Goal: Task Accomplishment & Management: Use online tool/utility

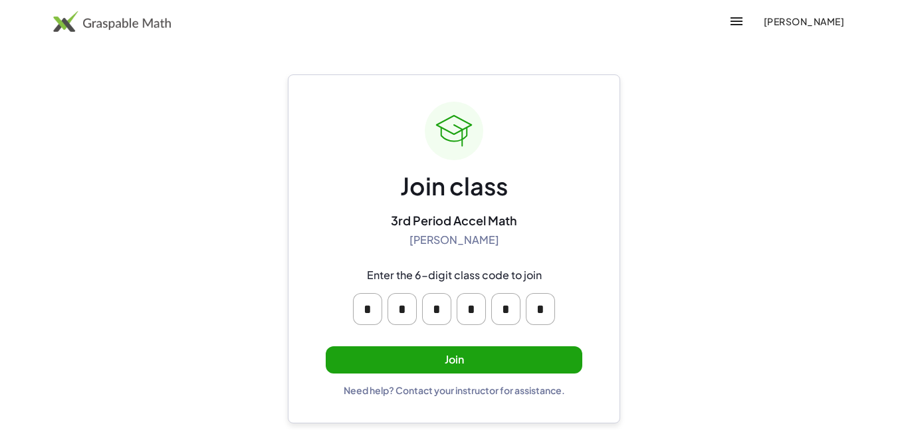
click at [767, 23] on span "[PERSON_NAME]" at bounding box center [803, 21] width 81 height 12
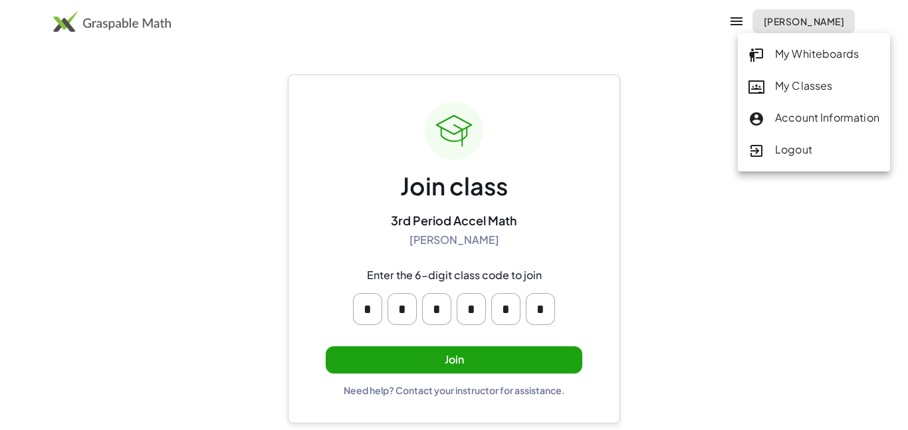
click at [797, 82] on div "My Classes" at bounding box center [814, 86] width 131 height 17
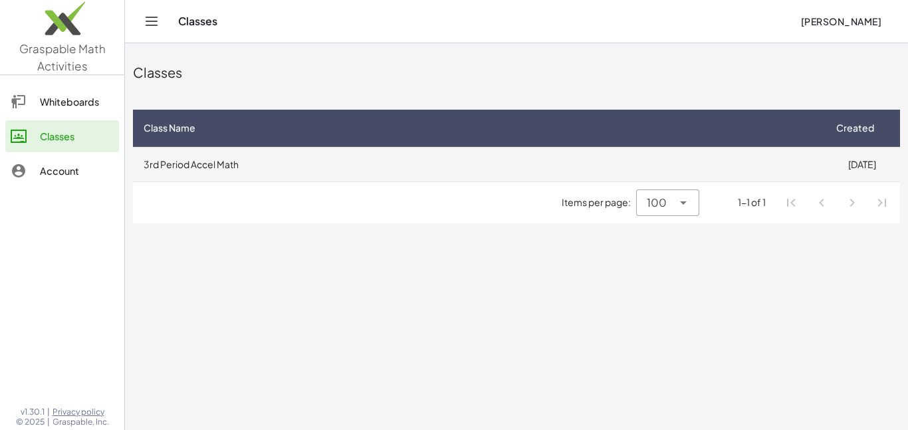
click at [440, 151] on td "3rd Period Accel Math" at bounding box center [478, 164] width 691 height 35
click at [623, 180] on td "3rd Period Accel Math" at bounding box center [478, 164] width 691 height 35
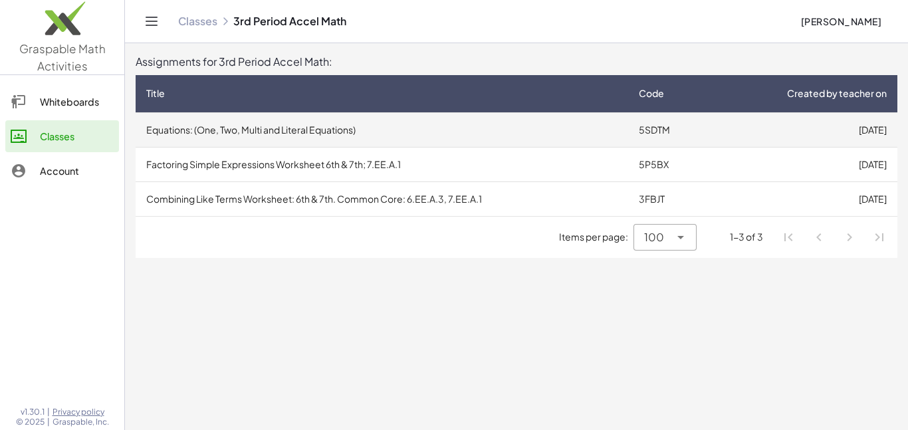
click at [278, 128] on td "Equations: (One, Two, Multi and Literal Equations)" at bounding box center [382, 129] width 493 height 35
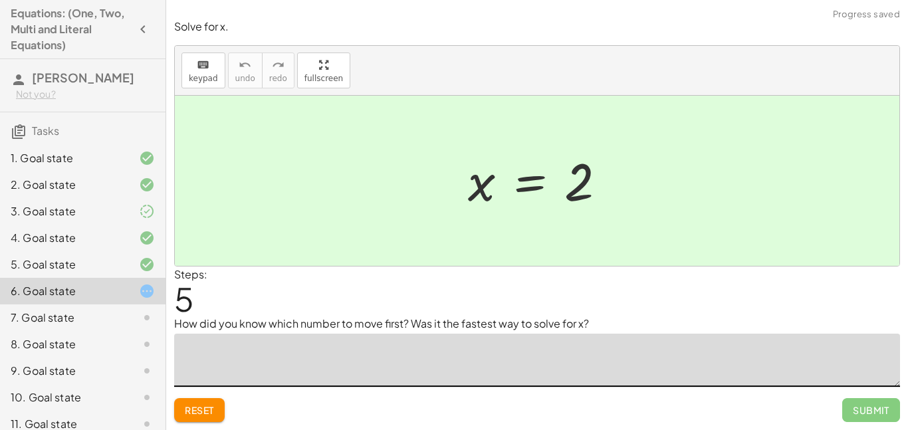
click at [390, 345] on textarea at bounding box center [537, 360] width 726 height 53
drag, startPoint x: 533, startPoint y: 169, endPoint x: 497, endPoint y: 176, distance: 36.0
click at [497, 176] on div at bounding box center [542, 181] width 162 height 66
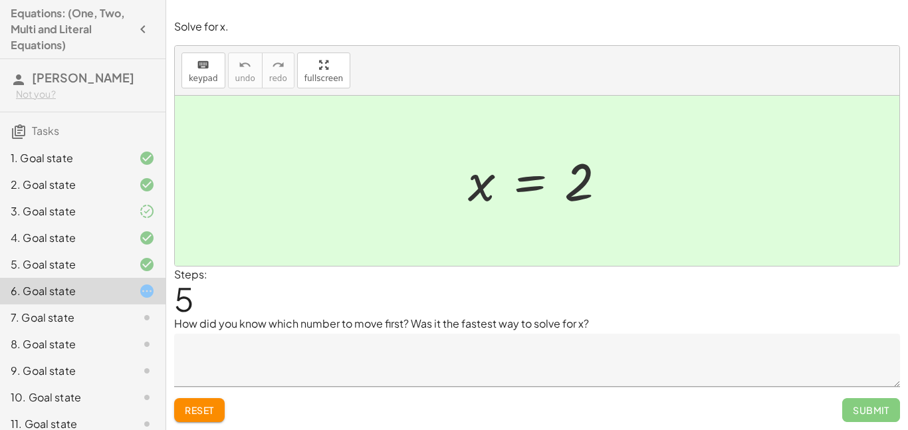
click at [198, 409] on span "Reset" at bounding box center [199, 410] width 29 height 12
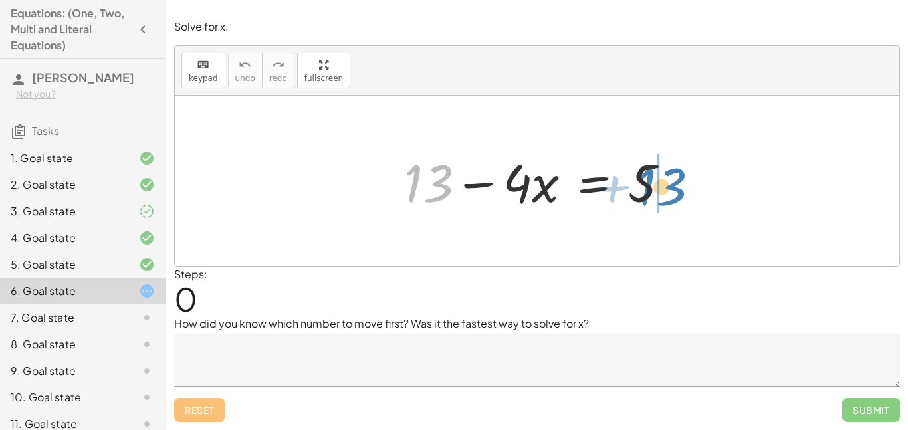
drag, startPoint x: 417, startPoint y: 173, endPoint x: 650, endPoint y: 176, distance: 233.4
click at [650, 176] on div at bounding box center [542, 181] width 289 height 68
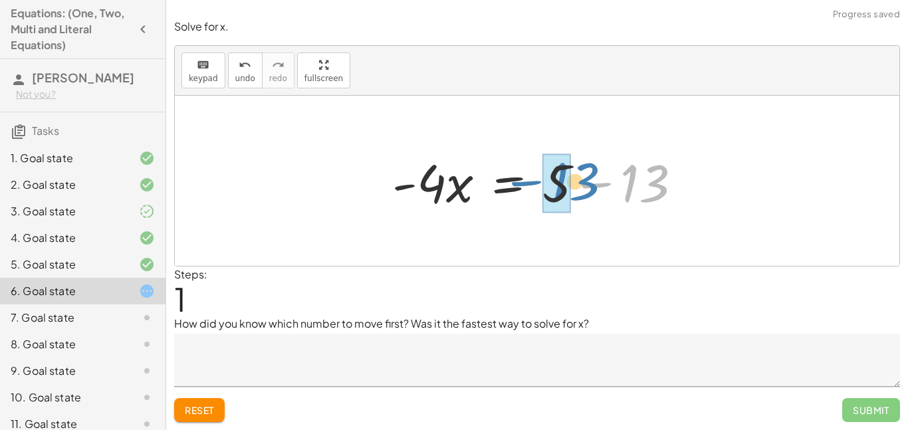
drag, startPoint x: 655, startPoint y: 188, endPoint x: 579, endPoint y: 187, distance: 75.8
click at [579, 187] on div at bounding box center [543, 181] width 314 height 68
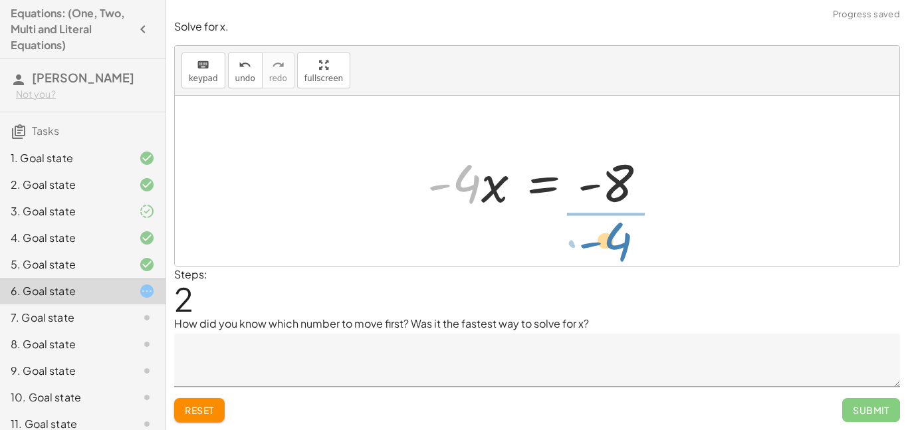
drag, startPoint x: 466, startPoint y: 181, endPoint x: 618, endPoint y: 235, distance: 161.1
click at [618, 235] on div "+ 13 − · 4 · x = 5 · - 4 · x = + 5 − 13 · - 4 · 4 · x = - - 8" at bounding box center [537, 181] width 725 height 170
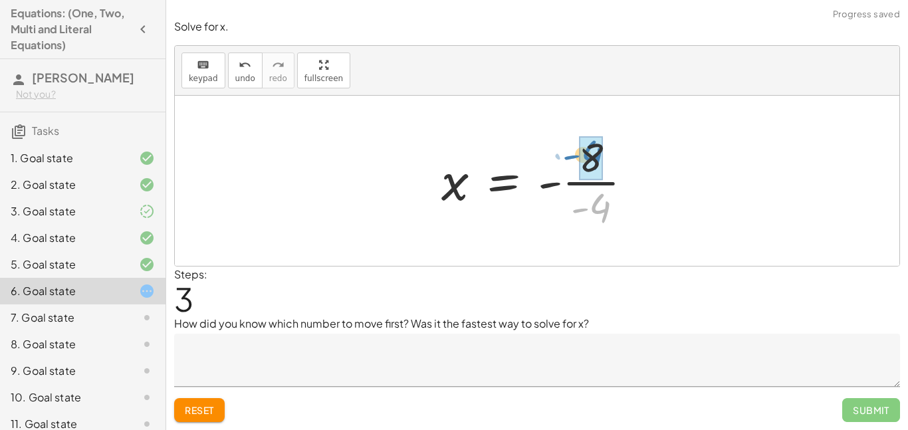
drag, startPoint x: 610, startPoint y: 210, endPoint x: 602, endPoint y: 160, distance: 50.5
click at [437, 362] on textarea at bounding box center [537, 360] width 726 height 53
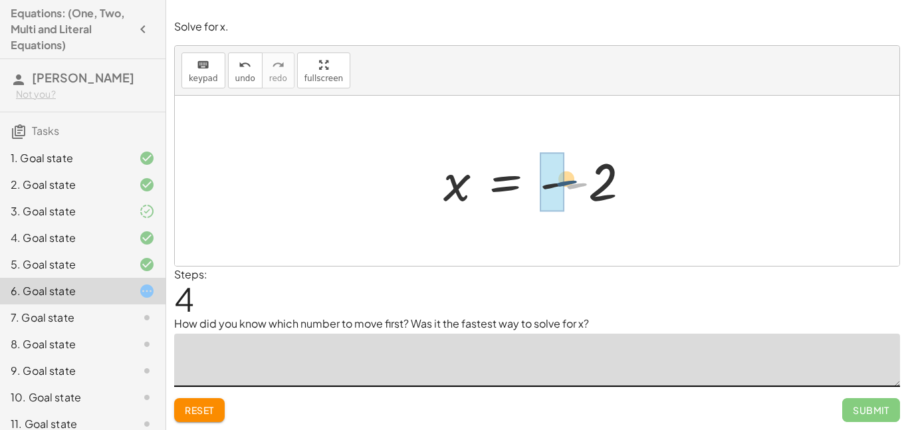
drag, startPoint x: 570, startPoint y: 187, endPoint x: 554, endPoint y: 184, distance: 16.3
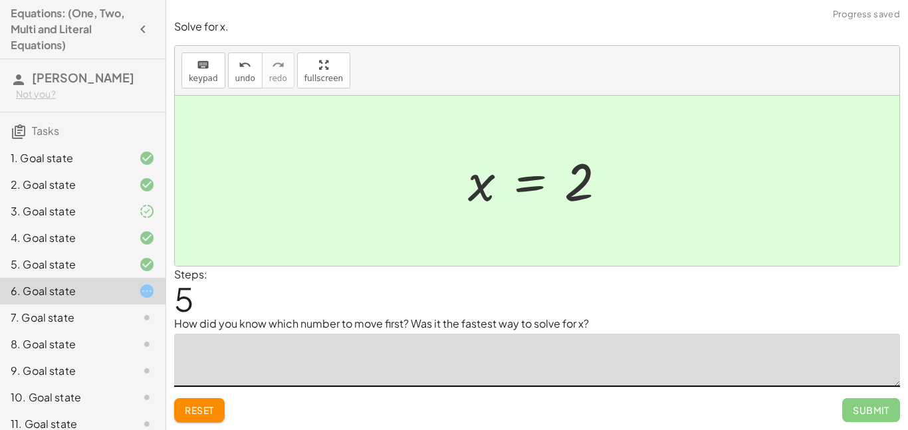
click at [524, 399] on div "Reset Submit" at bounding box center [537, 404] width 726 height 35
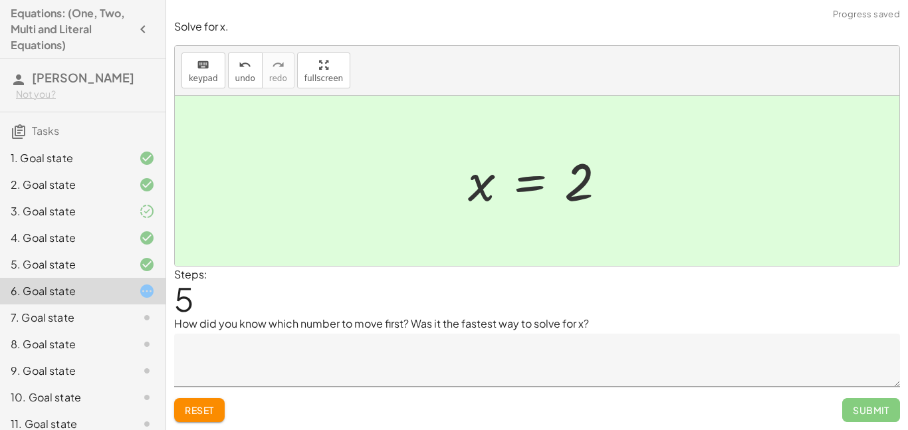
click at [493, 367] on textarea at bounding box center [537, 360] width 726 height 53
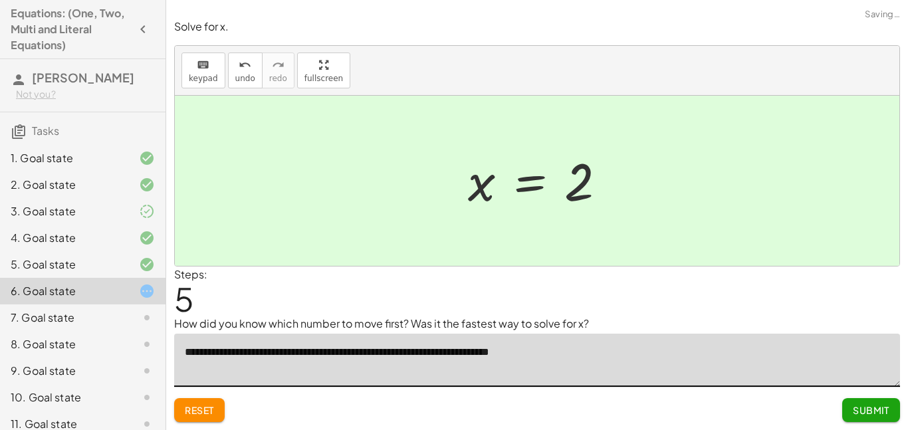
type textarea "**********"
click at [878, 413] on span "Submit" at bounding box center [871, 410] width 37 height 12
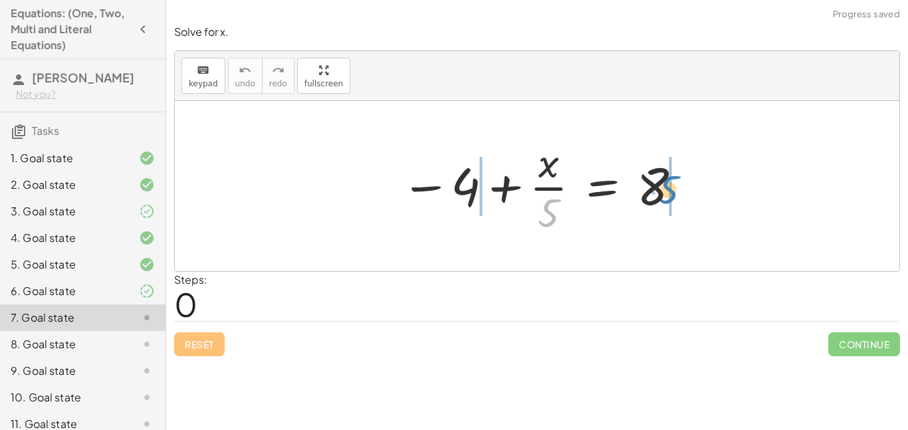
drag, startPoint x: 549, startPoint y: 208, endPoint x: 669, endPoint y: 185, distance: 121.9
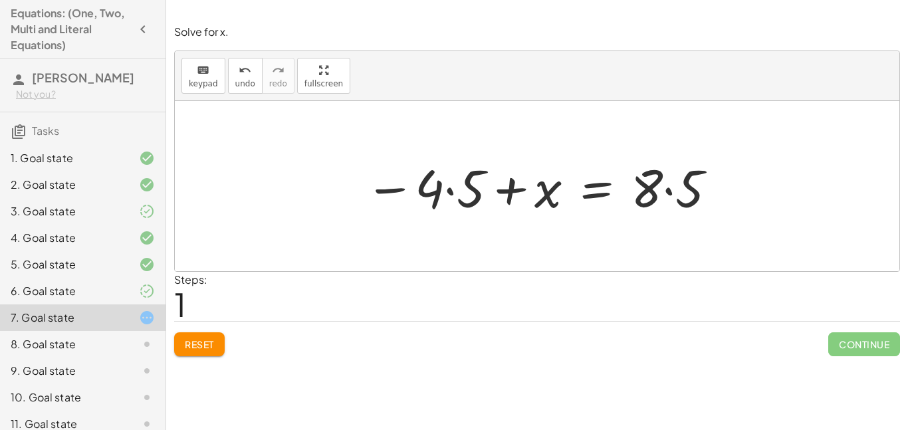
click at [211, 345] on span "Reset" at bounding box center [199, 344] width 29 height 12
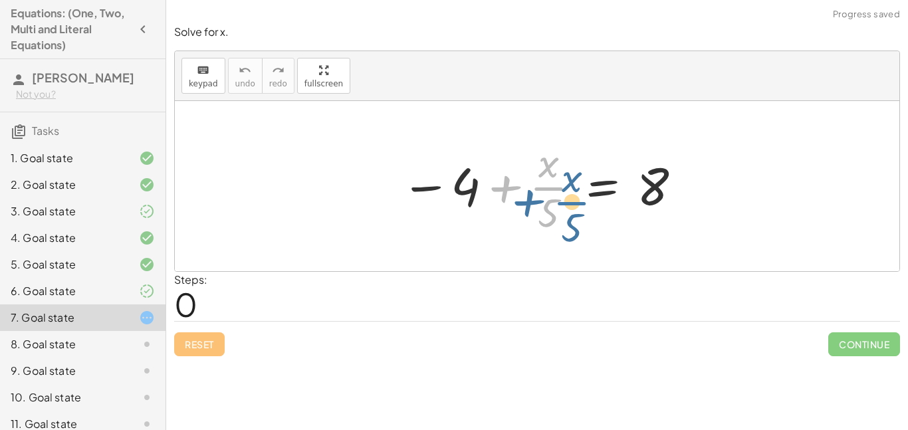
drag, startPoint x: 544, startPoint y: 191, endPoint x: 561, endPoint y: 200, distance: 19.6
click at [561, 200] on div at bounding box center [542, 186] width 296 height 102
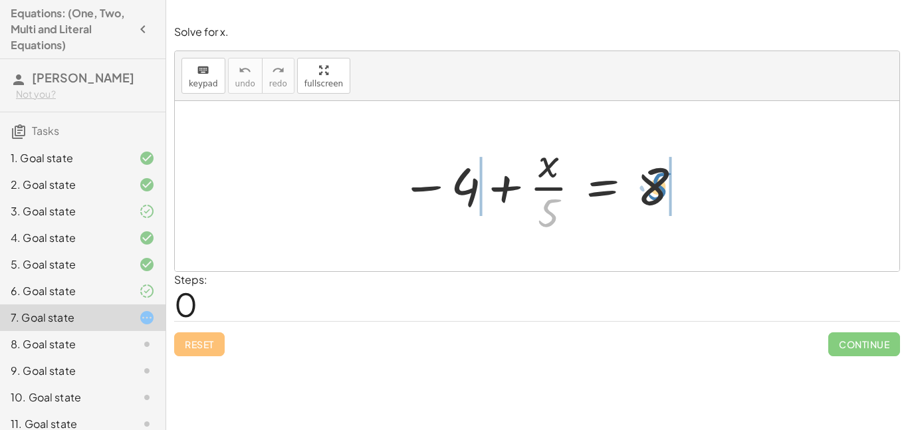
drag, startPoint x: 546, startPoint y: 214, endPoint x: 656, endPoint y: 188, distance: 113.5
click at [656, 188] on div at bounding box center [542, 186] width 296 height 102
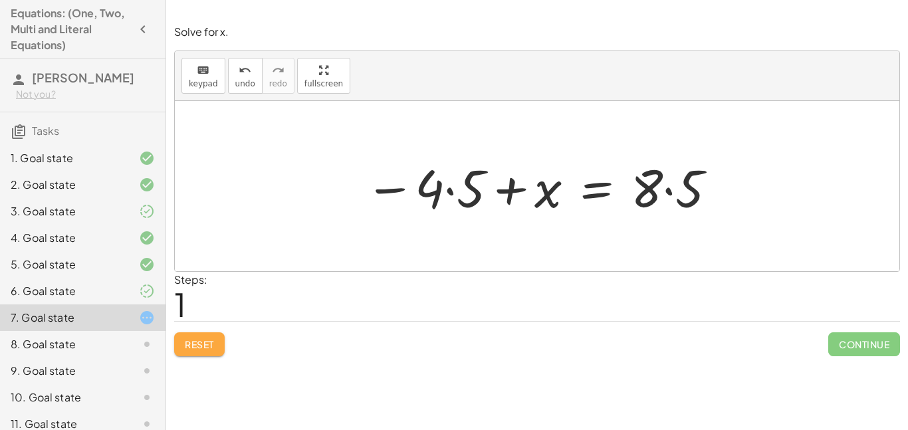
click at [207, 344] on span "Reset" at bounding box center [199, 344] width 29 height 12
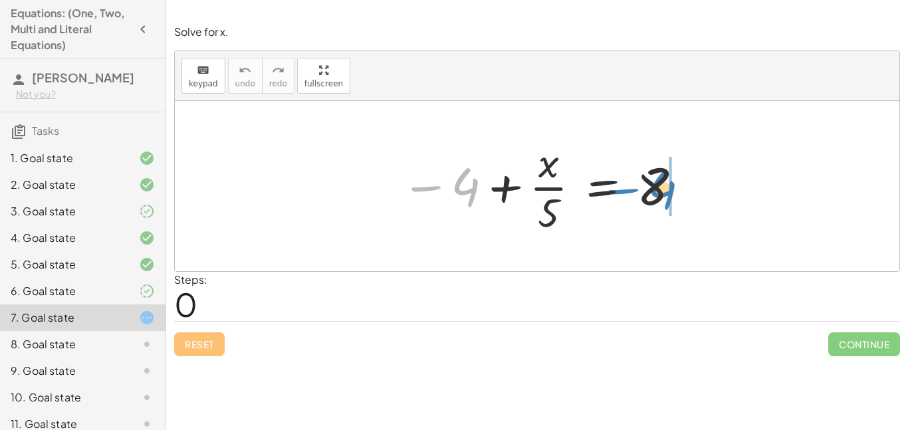
drag, startPoint x: 449, startPoint y: 193, endPoint x: 646, endPoint y: 197, distance: 197.5
click at [646, 197] on div at bounding box center [542, 186] width 296 height 102
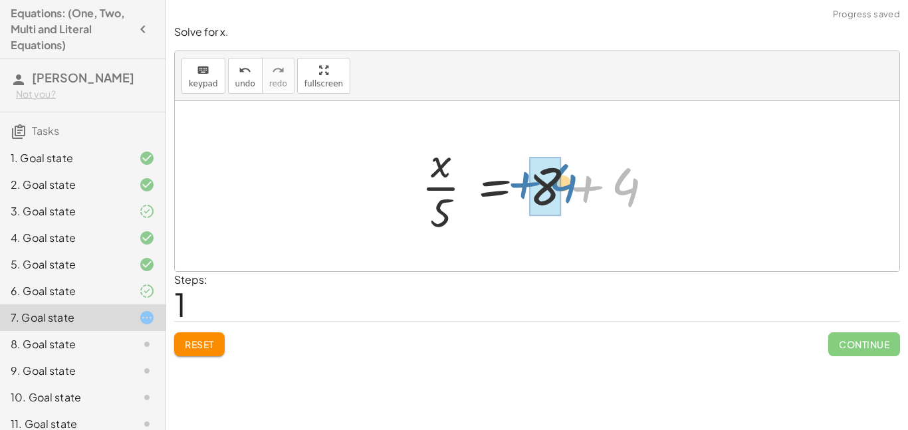
drag, startPoint x: 612, startPoint y: 189, endPoint x: 538, endPoint y: 188, distance: 73.8
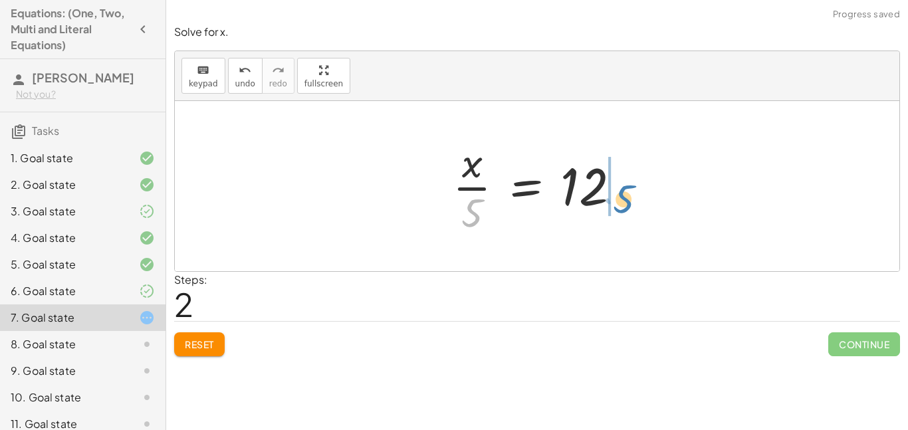
drag, startPoint x: 471, startPoint y: 217, endPoint x: 617, endPoint y: 201, distance: 146.5
click at [617, 201] on div at bounding box center [542, 186] width 192 height 102
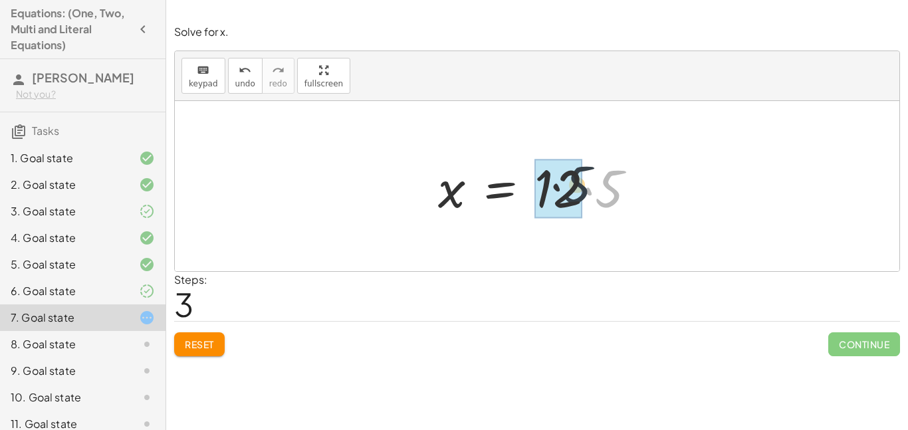
drag, startPoint x: 608, startPoint y: 206, endPoint x: 564, endPoint y: 200, distance: 44.3
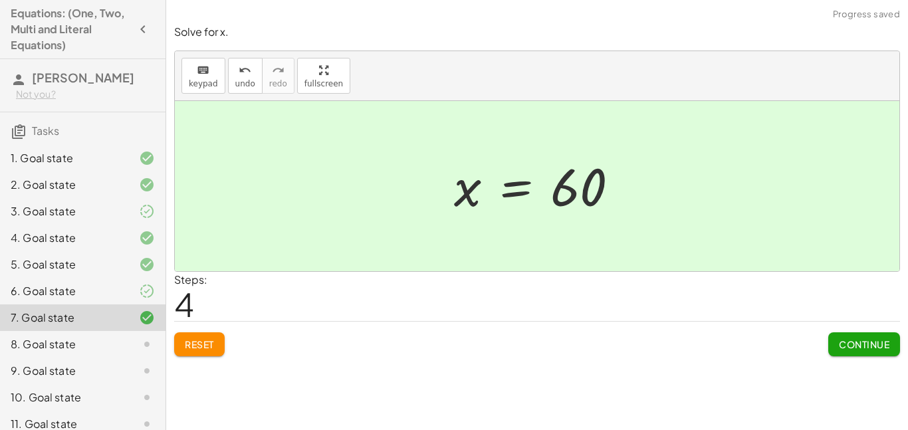
click at [862, 338] on span "Continue" at bounding box center [864, 344] width 51 height 12
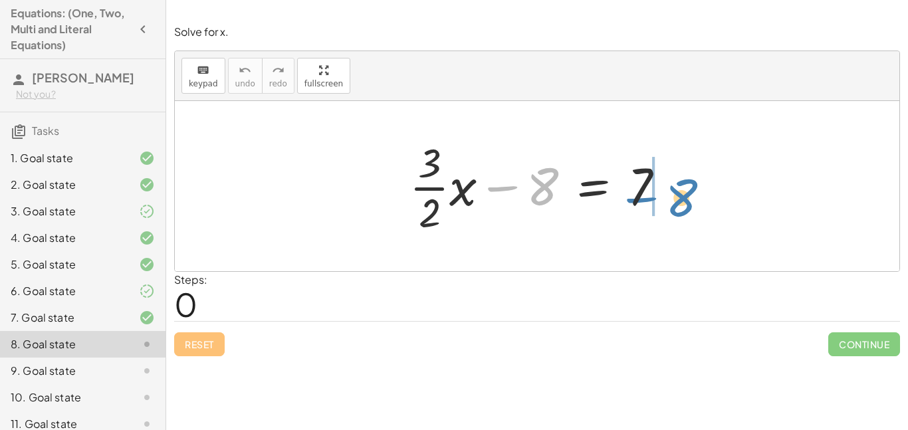
drag, startPoint x: 521, startPoint y: 195, endPoint x: 660, endPoint y: 207, distance: 139.5
click at [660, 207] on div at bounding box center [542, 186] width 279 height 102
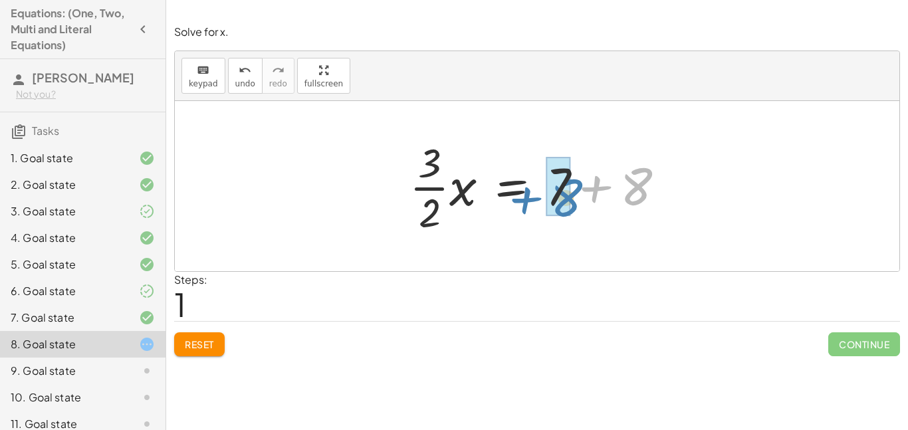
drag, startPoint x: 628, startPoint y: 193, endPoint x: 557, endPoint y: 205, distance: 72.1
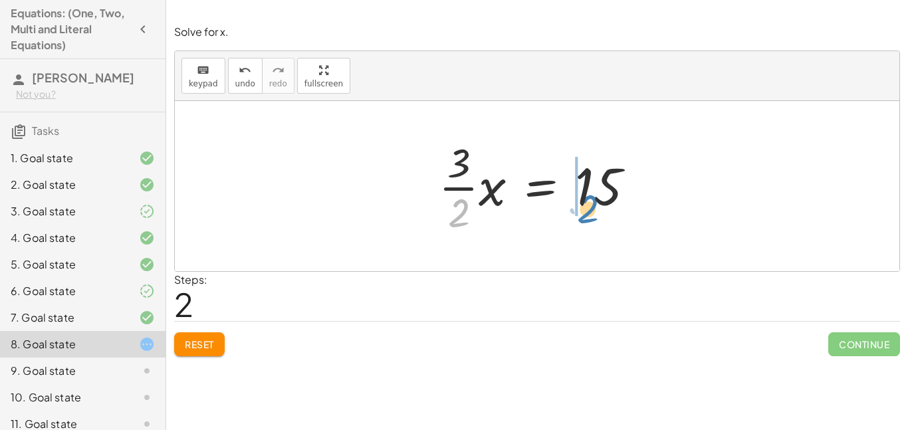
drag, startPoint x: 461, startPoint y: 207, endPoint x: 590, endPoint y: 203, distance: 129.1
click at [590, 203] on div at bounding box center [542, 186] width 220 height 102
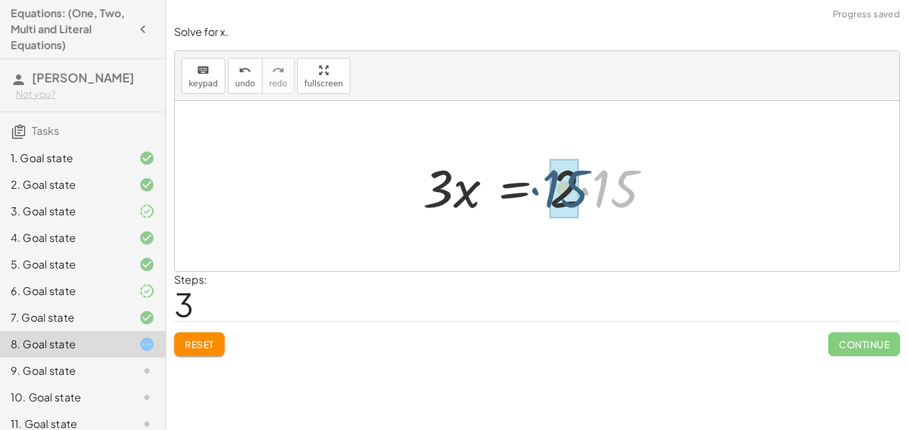
drag, startPoint x: 646, startPoint y: 191, endPoint x: 596, endPoint y: 191, distance: 50.5
click at [596, 191] on div at bounding box center [542, 186] width 252 height 68
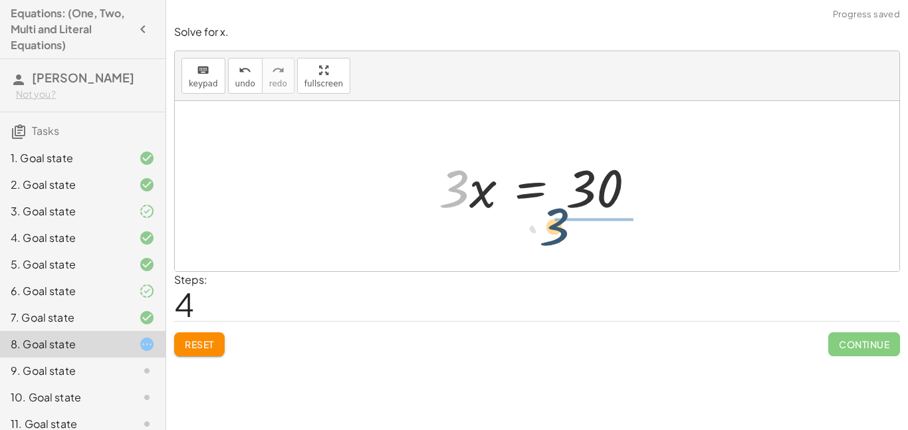
drag, startPoint x: 440, startPoint y: 185, endPoint x: 561, endPoint y: 224, distance: 126.6
click at [561, 224] on div "+ · · 3 · 2 · x − 8 = 7 · · 3 · 2 · x = + 7 + 8 · · 3 · 2 · x = 15 · 3 · x = · …" at bounding box center [537, 186] width 725 height 170
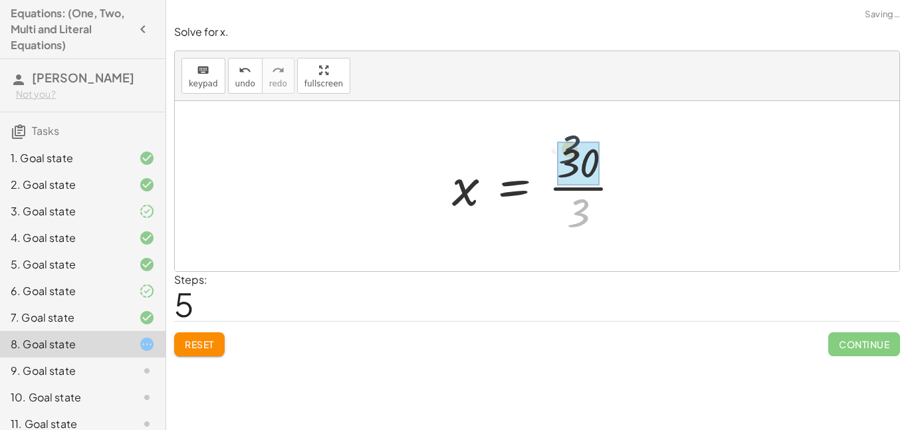
drag, startPoint x: 586, startPoint y: 209, endPoint x: 578, endPoint y: 143, distance: 66.3
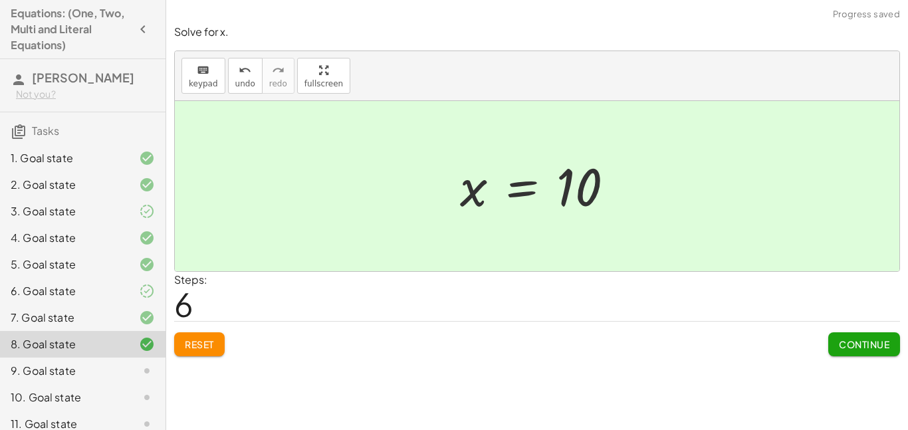
click at [842, 344] on span "Continue" at bounding box center [864, 344] width 51 height 12
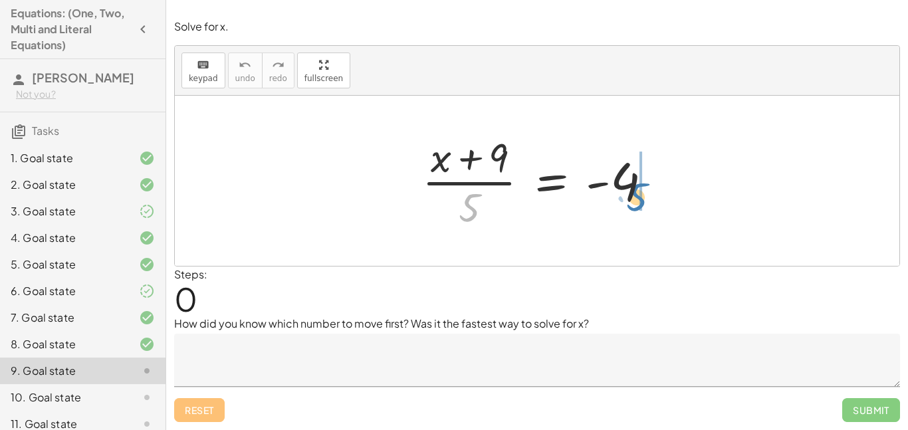
drag, startPoint x: 473, startPoint y: 196, endPoint x: 641, endPoint y: 186, distance: 168.6
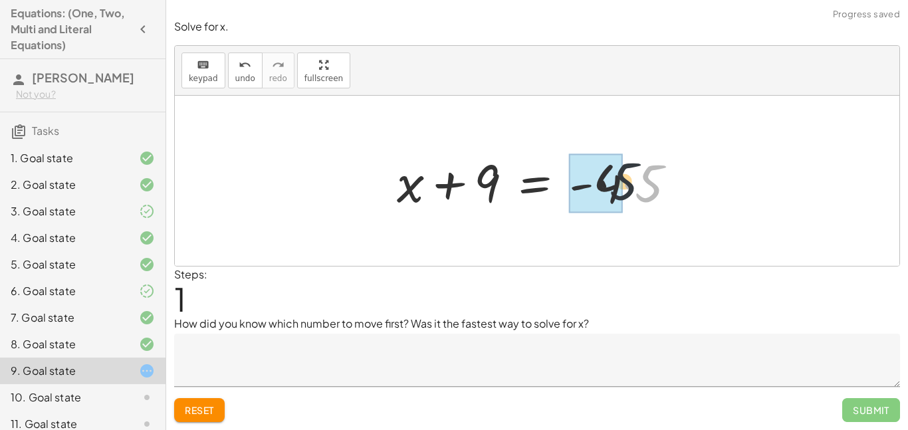
drag, startPoint x: 658, startPoint y: 185, endPoint x: 603, endPoint y: 181, distance: 54.7
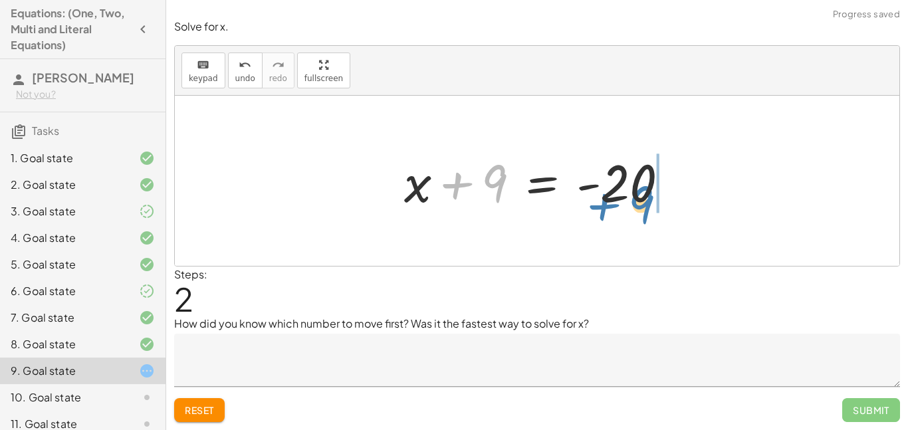
drag, startPoint x: 452, startPoint y: 193, endPoint x: 599, endPoint y: 214, distance: 148.5
click at [599, 214] on div at bounding box center [542, 181] width 289 height 68
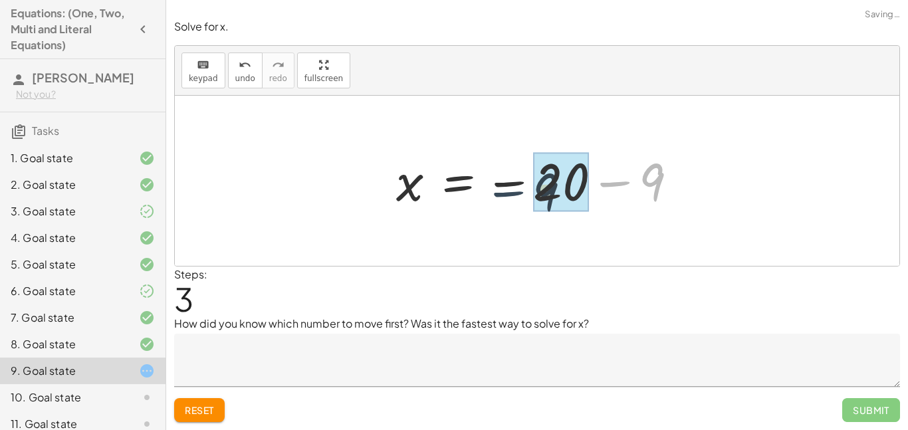
drag, startPoint x: 637, startPoint y: 173, endPoint x: 531, endPoint y: 183, distance: 106.9
click at [531, 183] on div at bounding box center [542, 181] width 305 height 66
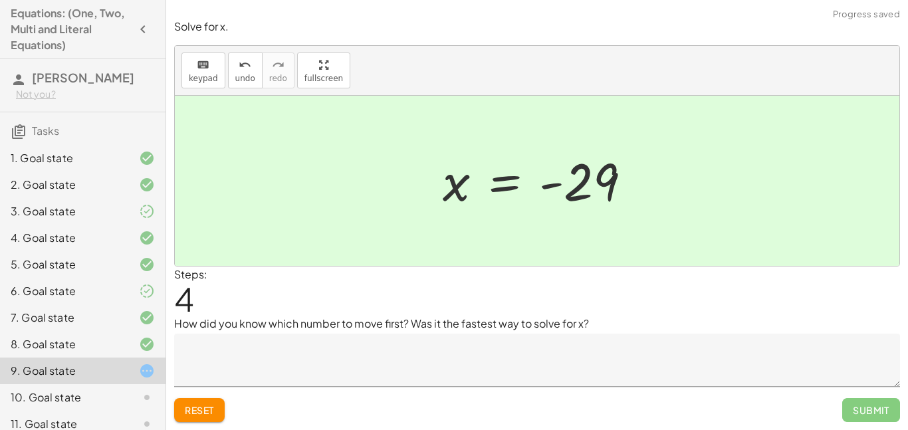
click at [495, 338] on textarea at bounding box center [537, 360] width 726 height 53
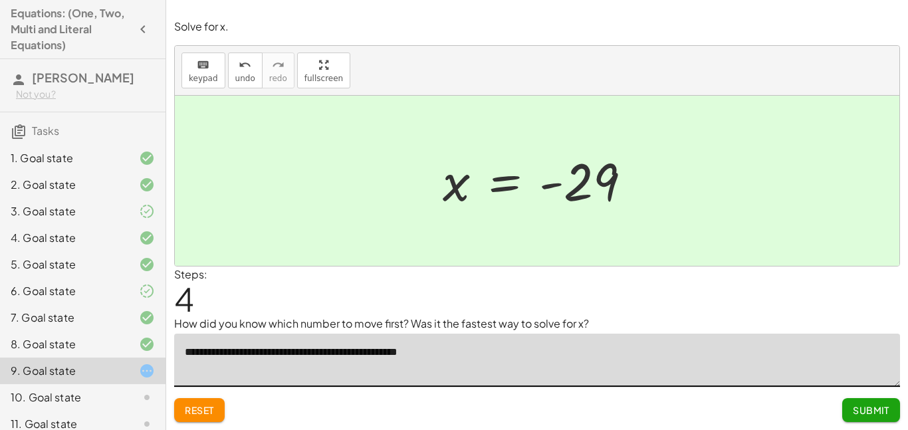
click at [316, 350] on textarea "**********" at bounding box center [537, 360] width 726 height 53
click at [317, 351] on textarea "**********" at bounding box center [537, 360] width 726 height 53
click at [481, 350] on textarea "**********" at bounding box center [537, 360] width 726 height 53
type textarea "**********"
click at [847, 418] on button "Submit" at bounding box center [871, 410] width 58 height 24
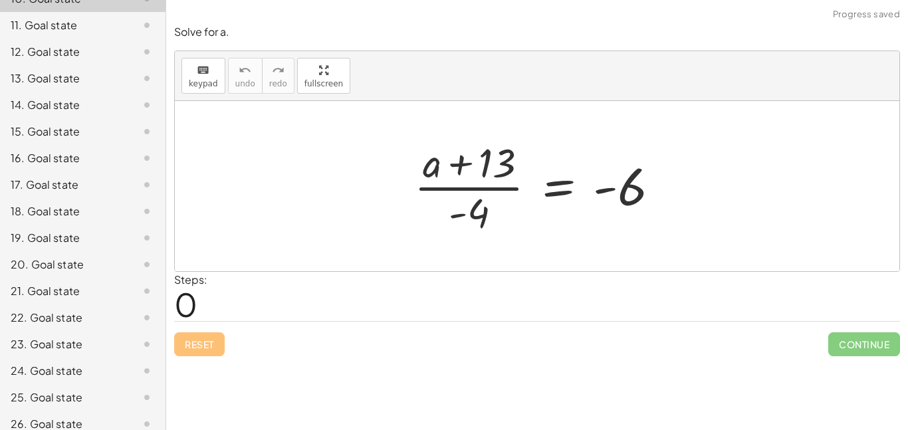
scroll to position [402, 0]
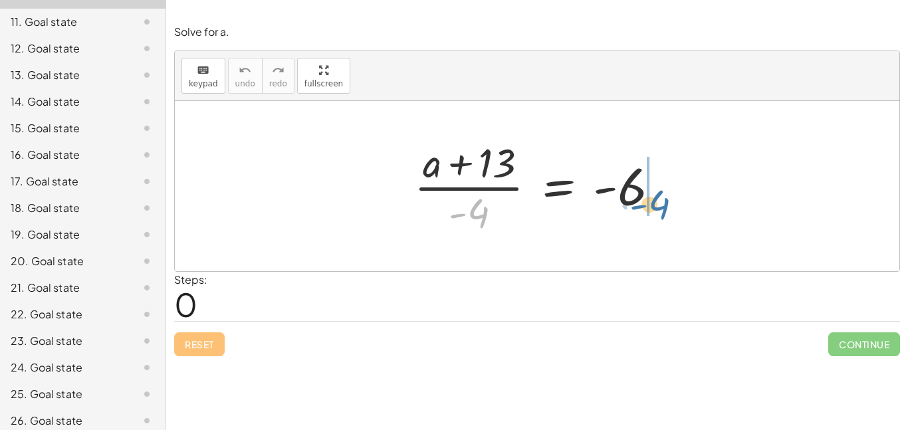
drag, startPoint x: 468, startPoint y: 217, endPoint x: 650, endPoint y: 209, distance: 182.4
click at [650, 209] on div at bounding box center [542, 186] width 269 height 102
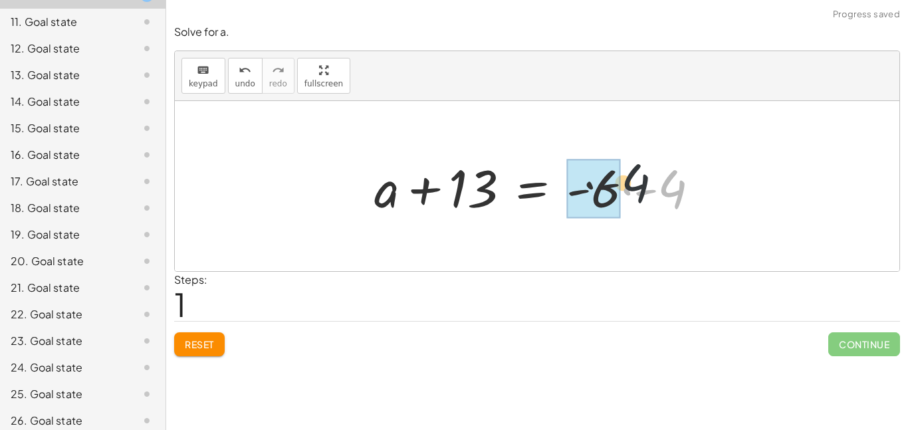
drag, startPoint x: 670, startPoint y: 195, endPoint x: 615, endPoint y: 187, distance: 55.2
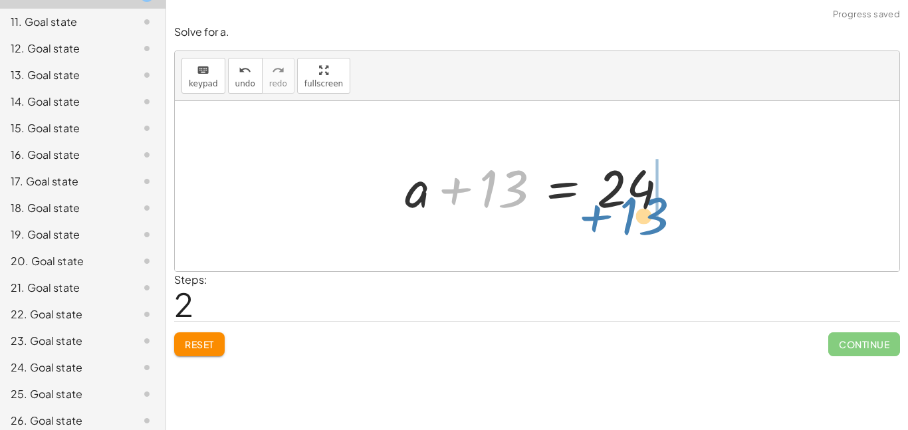
drag, startPoint x: 478, startPoint y: 191, endPoint x: 619, endPoint y: 217, distance: 143.3
click at [619, 217] on div at bounding box center [541, 186] width 287 height 68
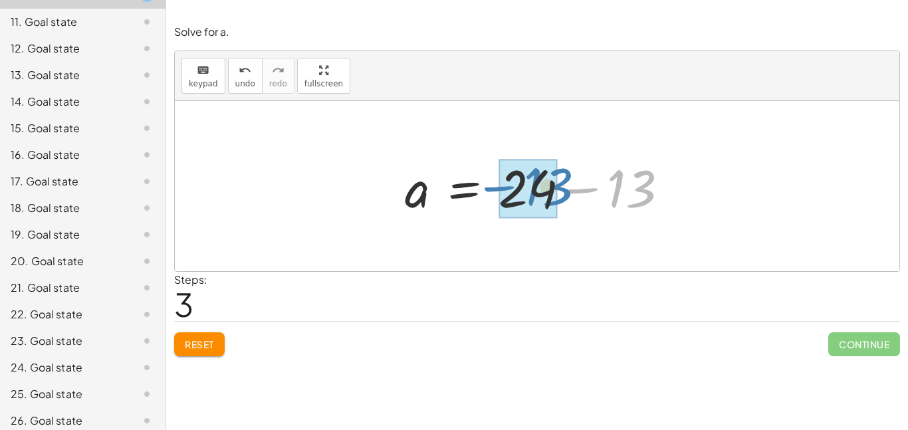
drag, startPoint x: 644, startPoint y: 203, endPoint x: 557, endPoint y: 199, distance: 87.2
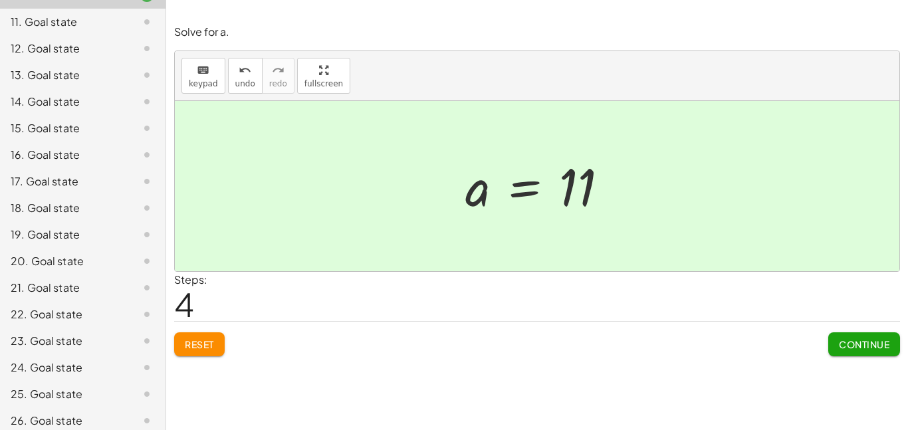
click at [851, 354] on button "Continue" at bounding box center [864, 344] width 72 height 24
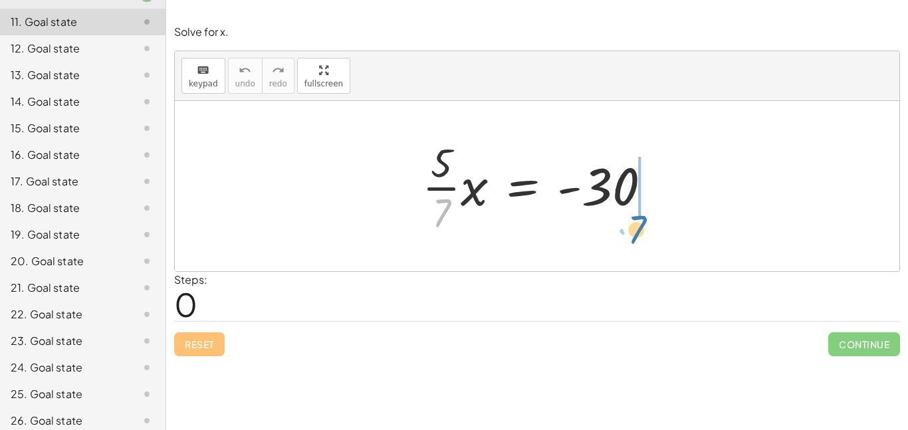
drag, startPoint x: 436, startPoint y: 207, endPoint x: 628, endPoint y: 220, distance: 192.6
click at [628, 220] on div at bounding box center [542, 186] width 253 height 102
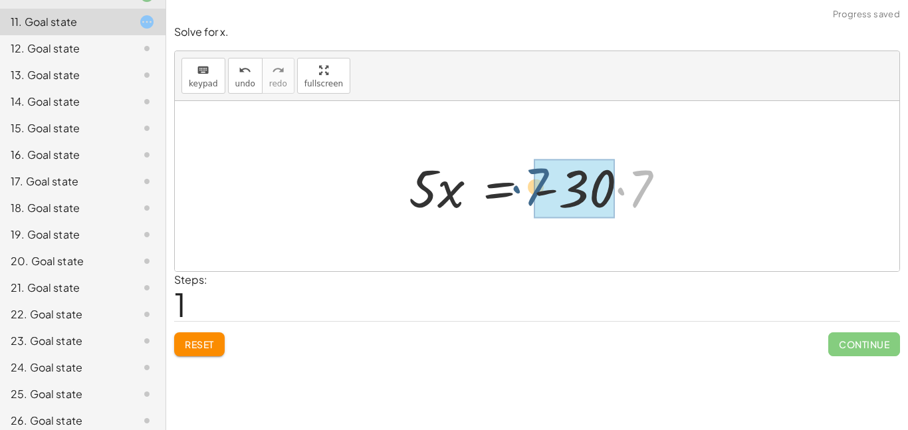
drag, startPoint x: 656, startPoint y: 196, endPoint x: 561, endPoint y: 195, distance: 95.1
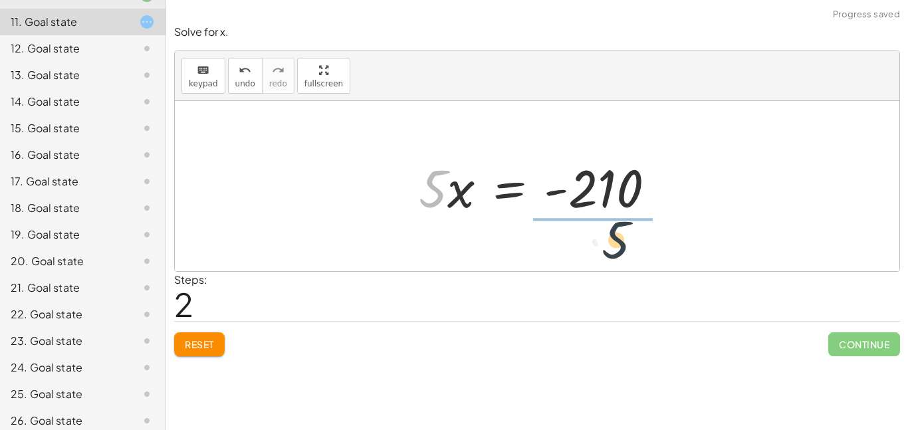
drag, startPoint x: 426, startPoint y: 188, endPoint x: 618, endPoint y: 239, distance: 198.7
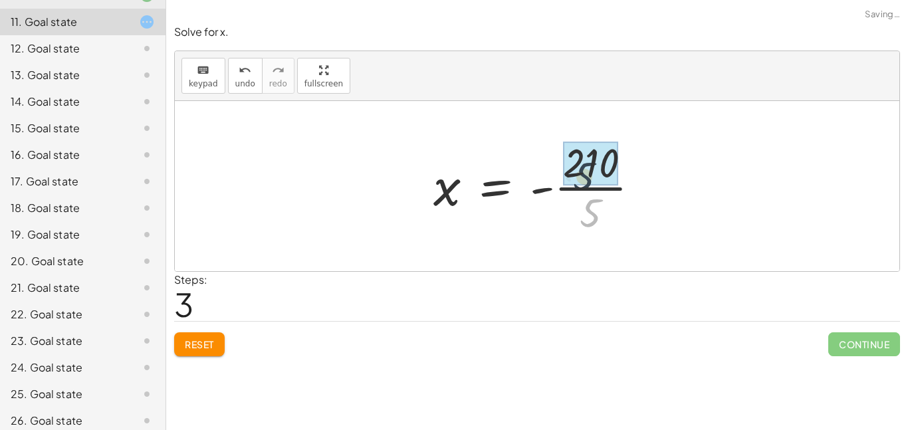
drag, startPoint x: 604, startPoint y: 213, endPoint x: 596, endPoint y: 174, distance: 40.2
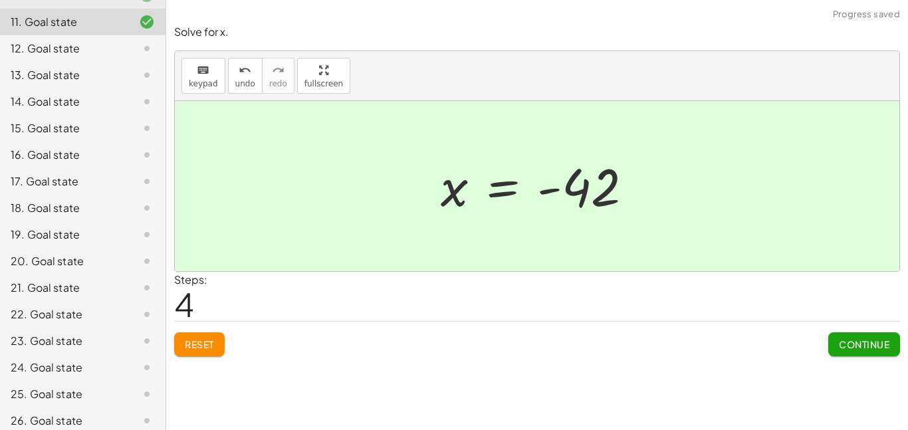
click at [868, 340] on span "Continue" at bounding box center [864, 344] width 51 height 12
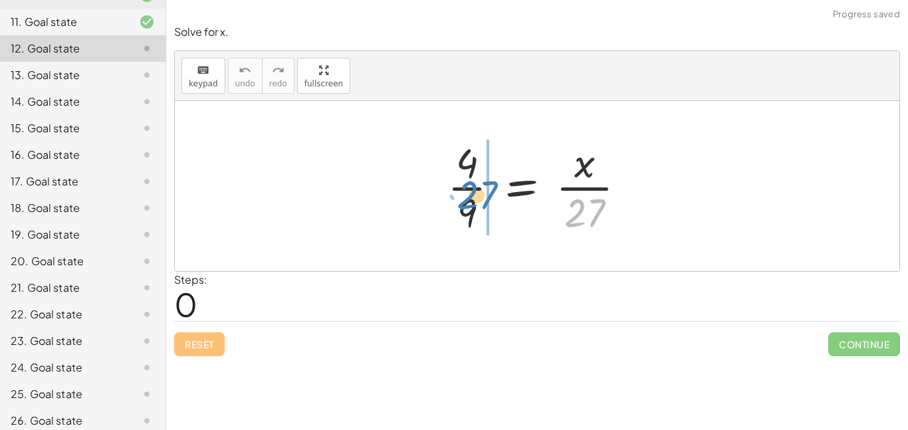
drag, startPoint x: 578, startPoint y: 223, endPoint x: 471, endPoint y: 203, distance: 108.9
click at [471, 203] on div at bounding box center [542, 186] width 202 height 102
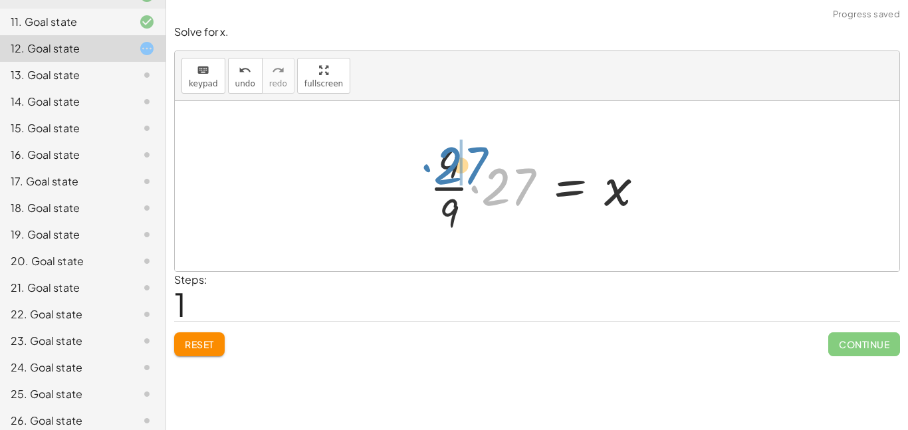
drag, startPoint x: 493, startPoint y: 195, endPoint x: 445, endPoint y: 174, distance: 53.0
click at [445, 174] on div at bounding box center [542, 186] width 239 height 102
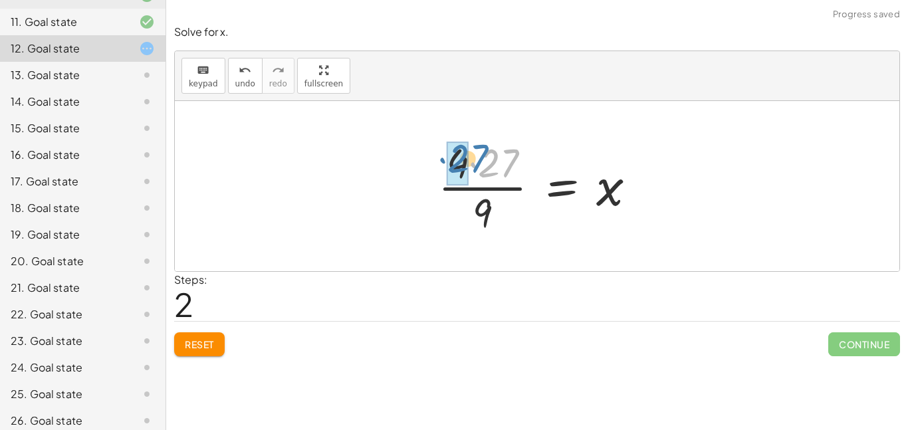
drag, startPoint x: 490, startPoint y: 171, endPoint x: 457, endPoint y: 166, distance: 33.7
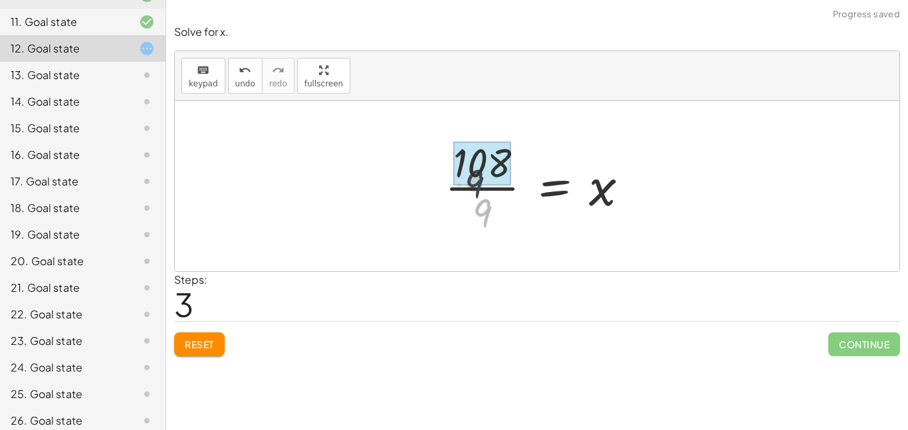
drag, startPoint x: 487, startPoint y: 211, endPoint x: 477, endPoint y: 176, distance: 36.8
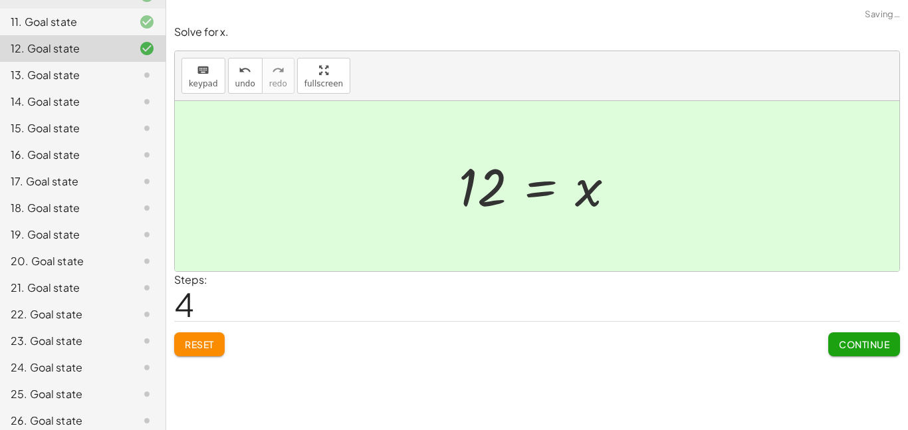
click at [883, 354] on button "Continue" at bounding box center [864, 344] width 72 height 24
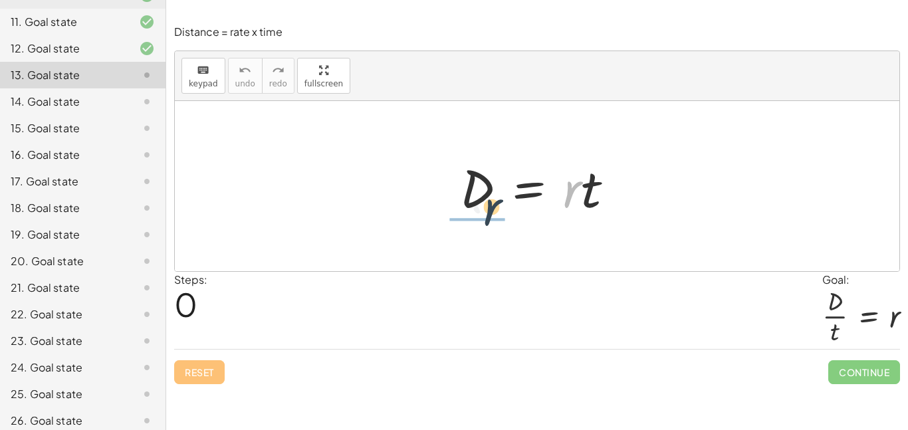
drag, startPoint x: 570, startPoint y: 199, endPoint x: 486, endPoint y: 216, distance: 86.2
click at [486, 216] on div at bounding box center [542, 186] width 178 height 68
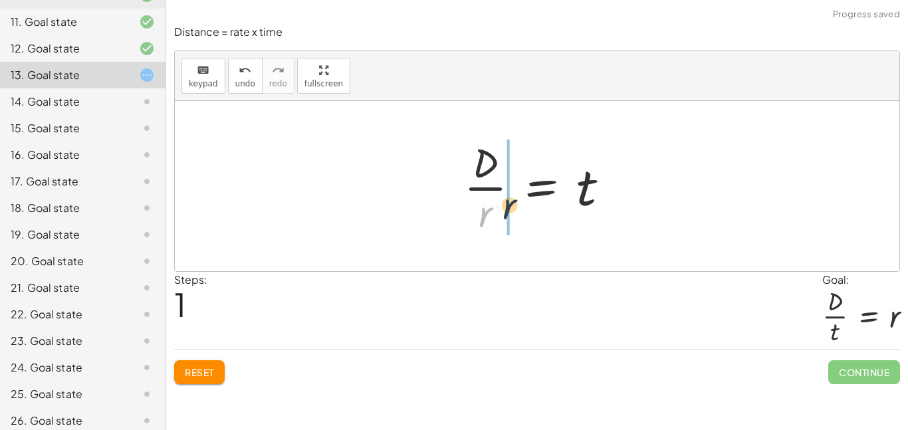
drag, startPoint x: 486, startPoint y: 216, endPoint x: 511, endPoint y: 207, distance: 26.9
click at [511, 207] on div at bounding box center [541, 186] width 169 height 102
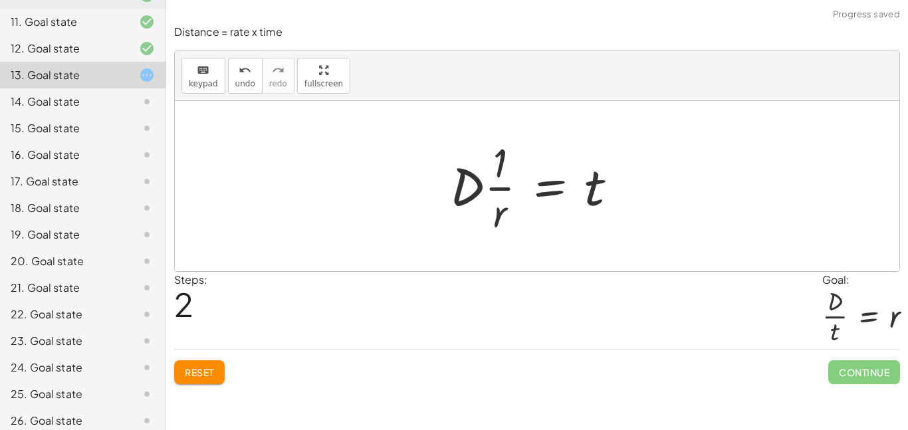
click at [207, 371] on span "Reset" at bounding box center [199, 372] width 29 height 12
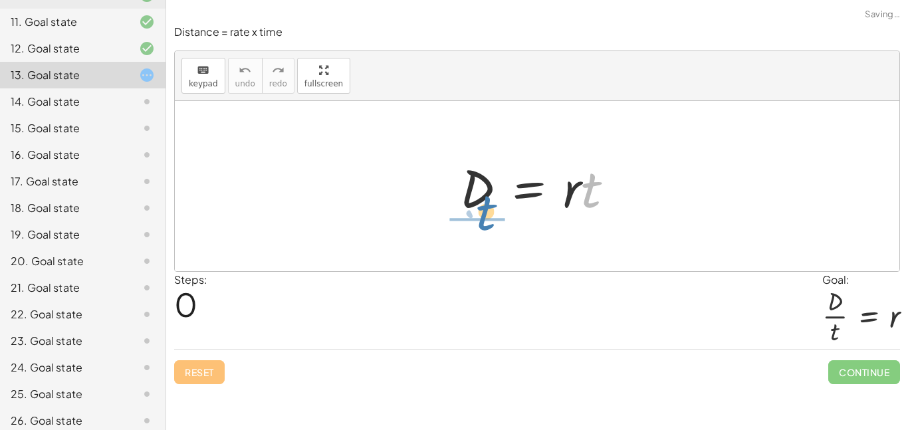
drag, startPoint x: 591, startPoint y: 198, endPoint x: 485, endPoint y: 220, distance: 108.0
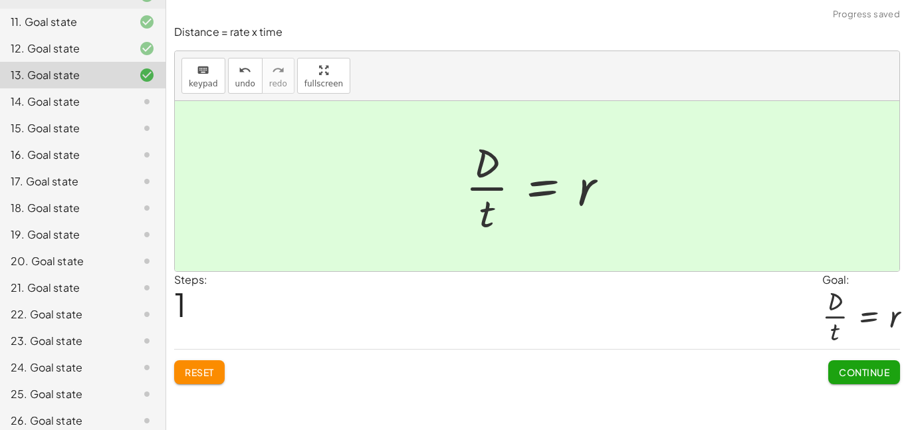
click at [843, 367] on span "Continue" at bounding box center [864, 372] width 51 height 12
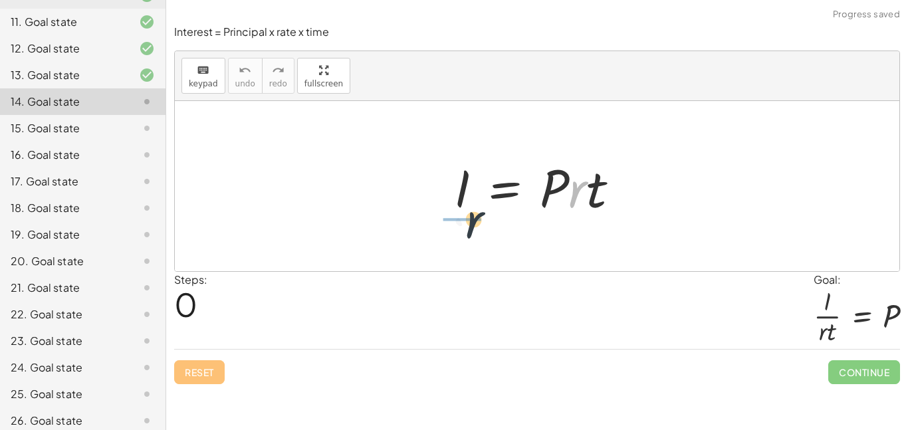
drag, startPoint x: 580, startPoint y: 195, endPoint x: 469, endPoint y: 225, distance: 115.5
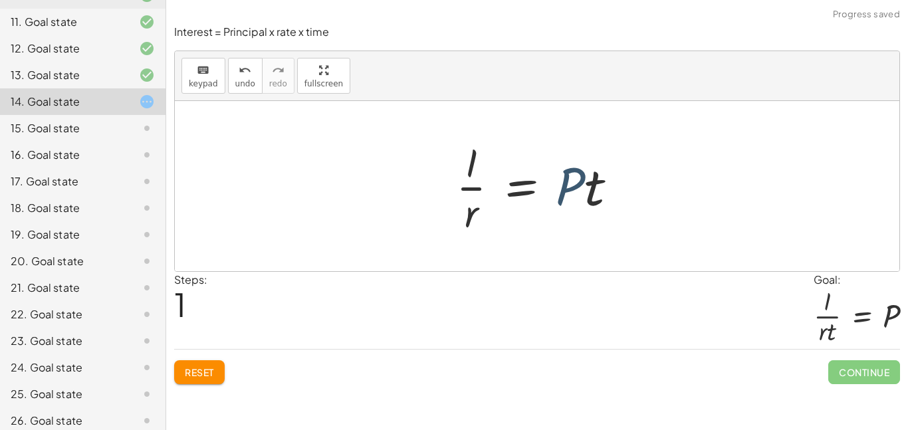
click at [577, 188] on div at bounding box center [542, 186] width 186 height 102
drag, startPoint x: 594, startPoint y: 194, endPoint x: 483, endPoint y: 225, distance: 115.4
click at [483, 225] on div at bounding box center [542, 186] width 186 height 102
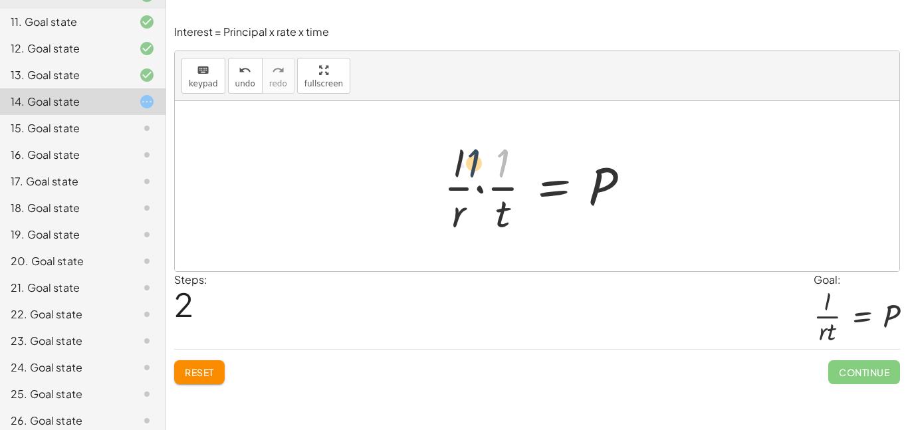
drag, startPoint x: 507, startPoint y: 164, endPoint x: 473, endPoint y: 162, distance: 33.3
click at [473, 162] on div at bounding box center [542, 186] width 210 height 102
drag, startPoint x: 491, startPoint y: 167, endPoint x: 443, endPoint y: 162, distance: 47.5
click at [443, 162] on div at bounding box center [542, 186] width 210 height 102
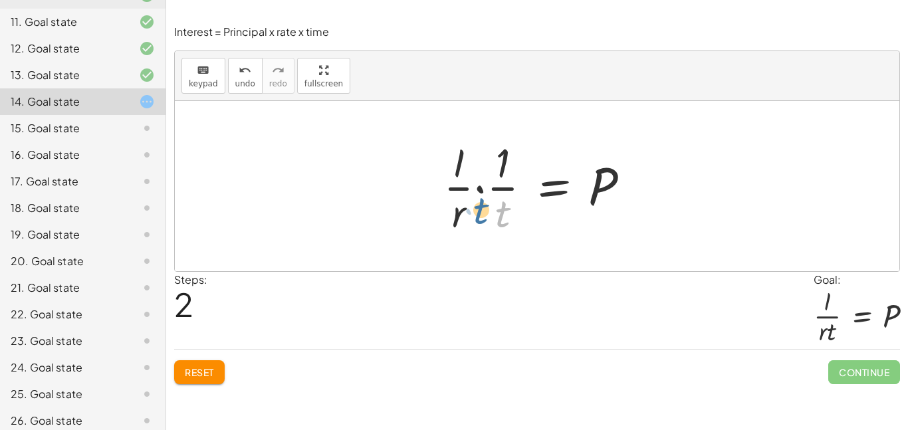
click at [503, 203] on div at bounding box center [542, 186] width 210 height 102
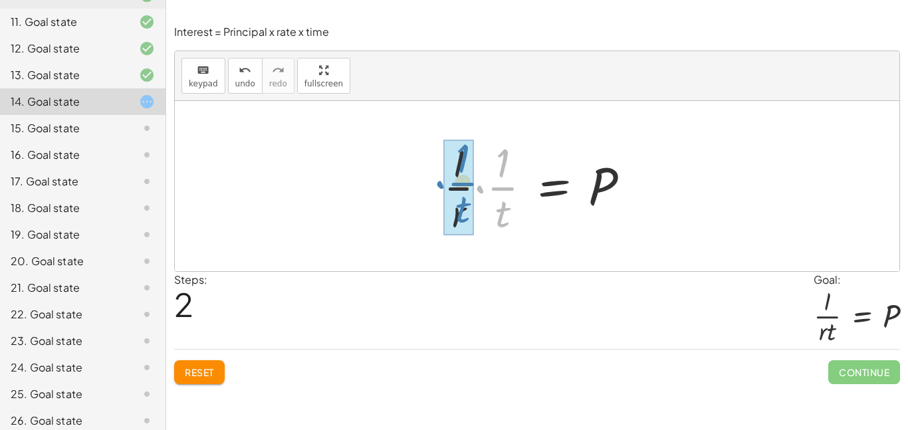
drag, startPoint x: 483, startPoint y: 188, endPoint x: 440, endPoint y: 184, distance: 42.7
click at [440, 184] on div at bounding box center [542, 186] width 210 height 102
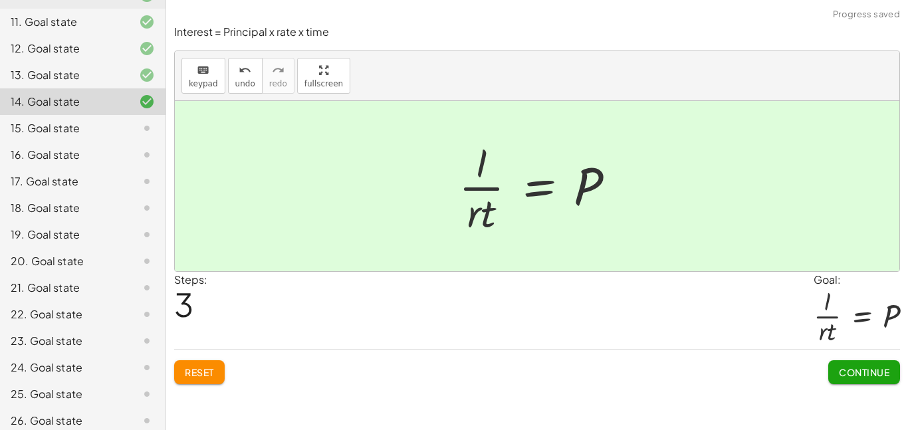
click at [837, 364] on button "Continue" at bounding box center [864, 372] width 72 height 24
